Goal: Navigation & Orientation: Find specific page/section

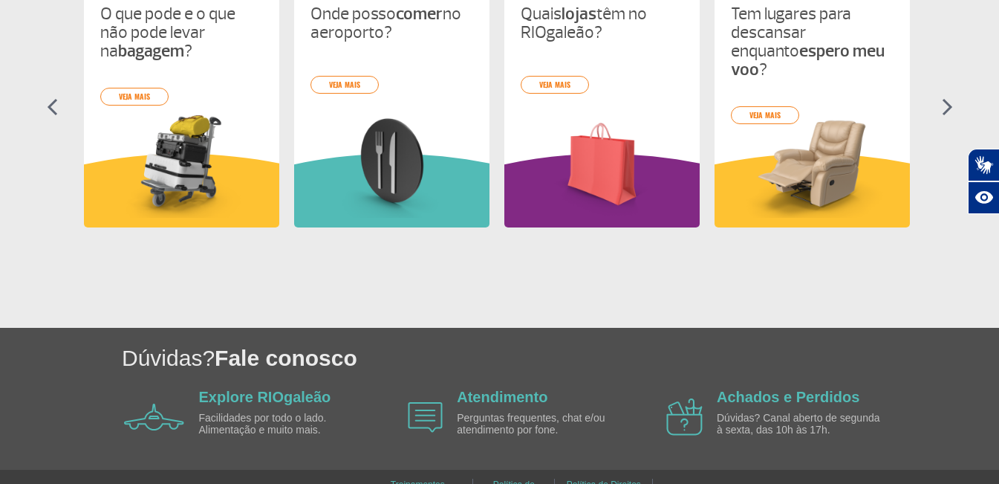
scroll to position [669, 0]
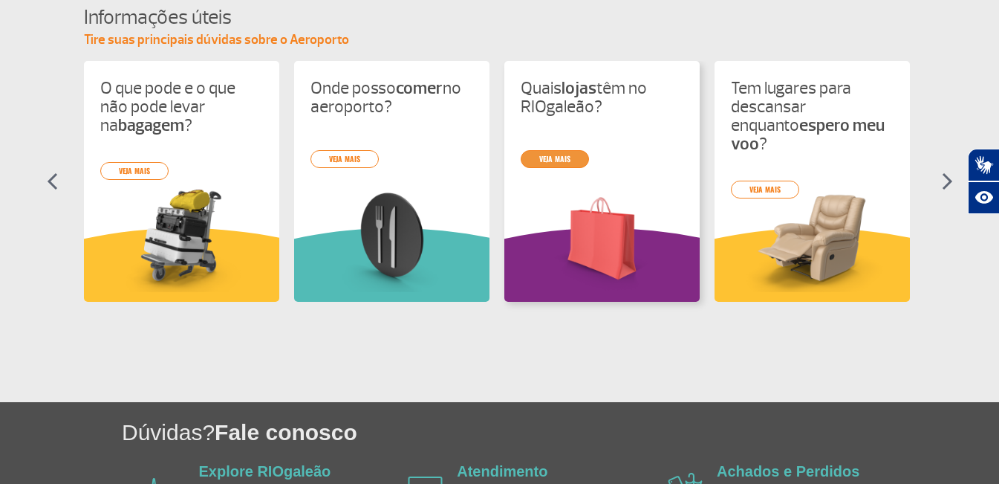
click at [541, 165] on link "veja mais" at bounding box center [555, 159] width 68 height 18
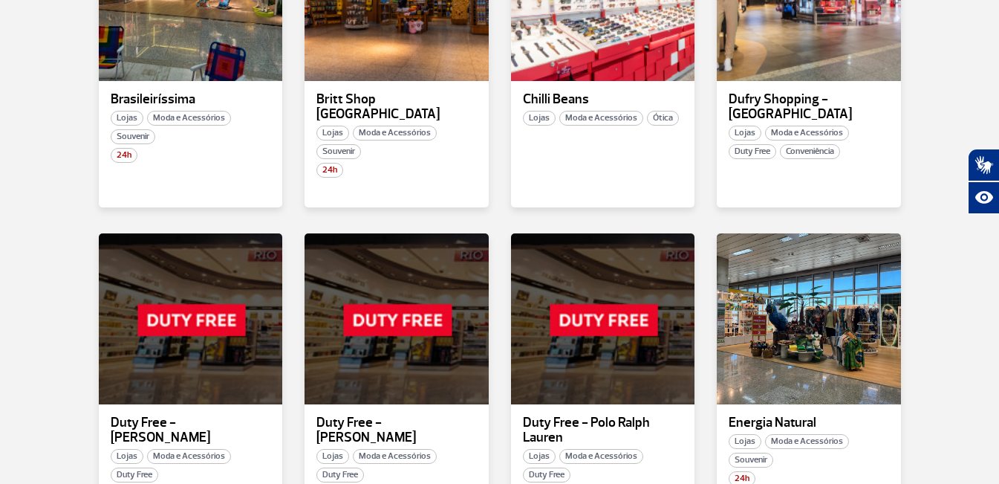
scroll to position [1081, 0]
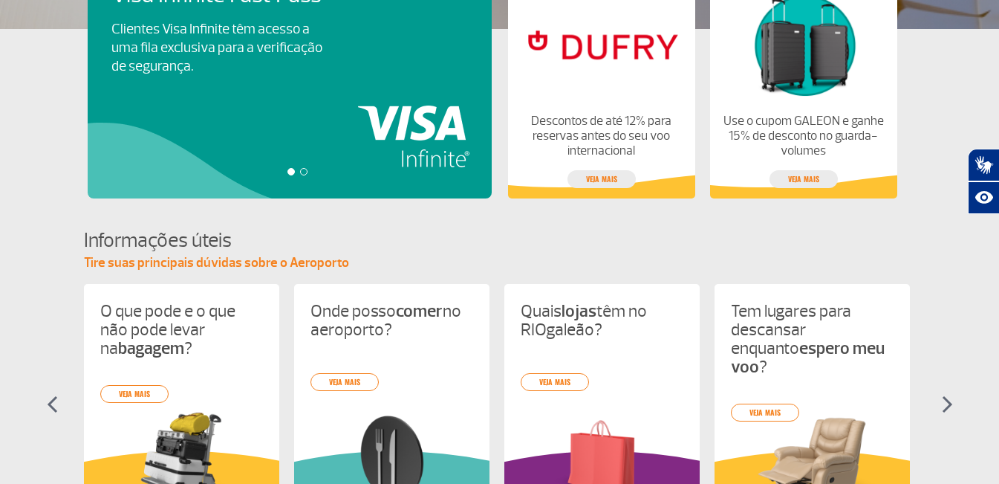
scroll to position [783, 0]
